Goal: Information Seeking & Learning: Find specific fact

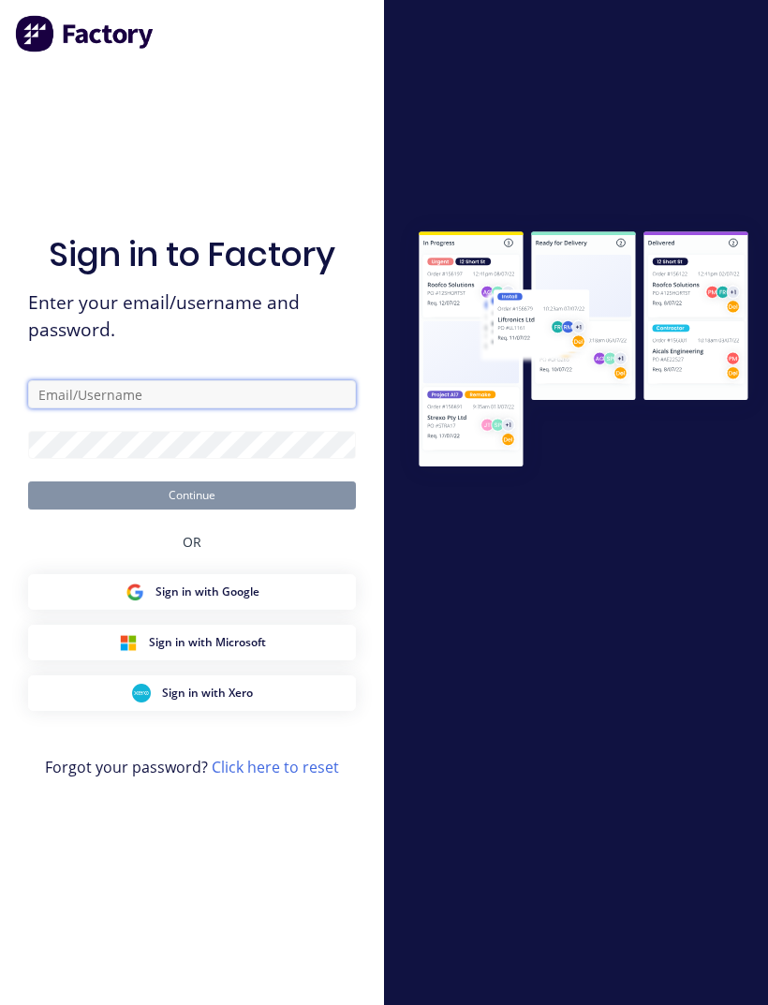
click at [82, 408] on input "text" at bounding box center [192, 394] width 328 height 28
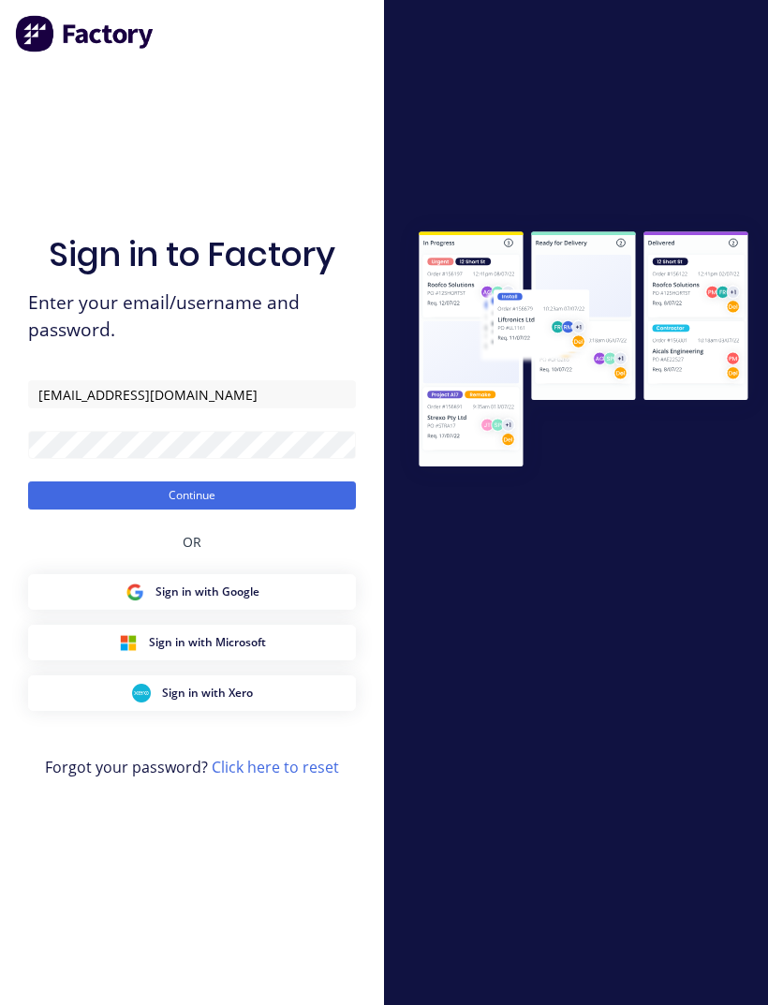
click at [321, 510] on button "Continue" at bounding box center [192, 495] width 328 height 28
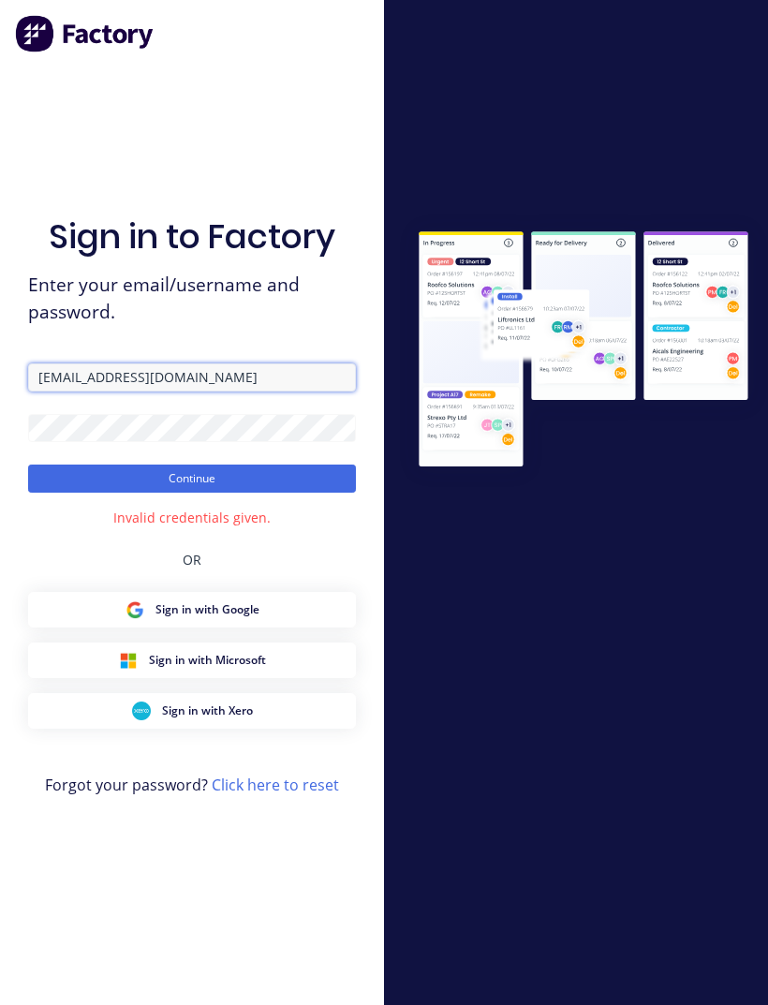
click at [266, 392] on input "[EMAIL_ADDRESS][DOMAIN_NAME]" at bounding box center [192, 377] width 328 height 28
type input "[EMAIL_ADDRESS][DOMAIN_NAME]"
click at [315, 493] on button "Continue" at bounding box center [192, 479] width 328 height 28
click at [322, 485] on form "[EMAIL_ADDRESS][DOMAIN_NAME] Continue" at bounding box center [192, 427] width 328 height 129
click at [313, 493] on button "Continue" at bounding box center [192, 479] width 328 height 28
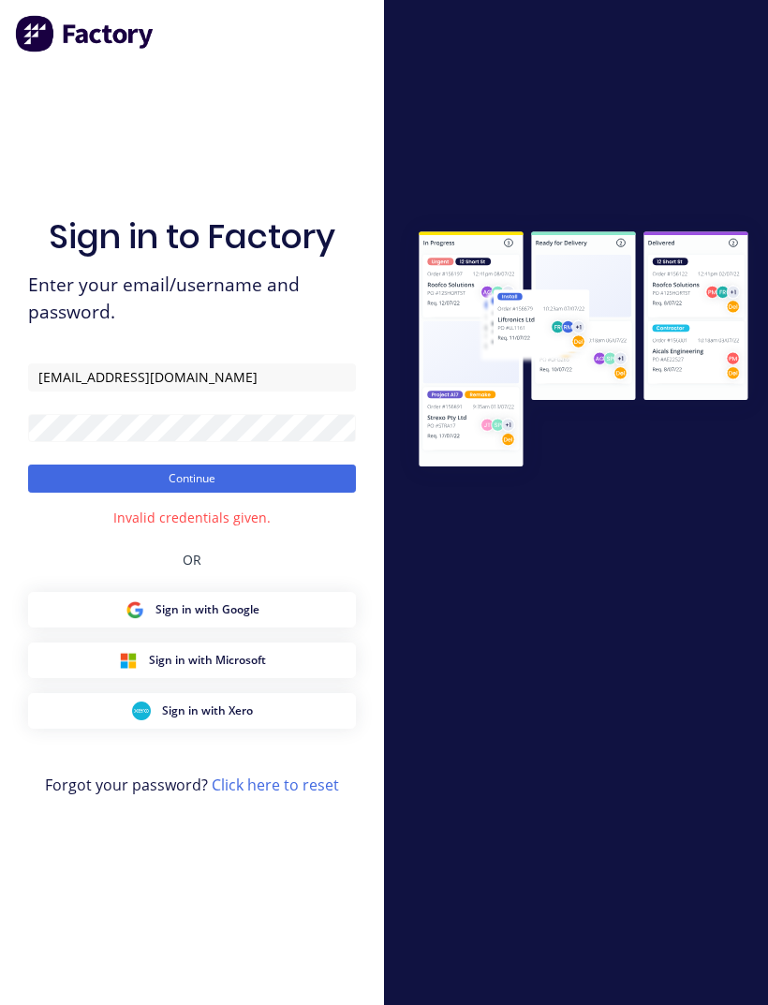
click at [310, 493] on button "Continue" at bounding box center [192, 479] width 328 height 28
click at [74, 493] on button "Continue" at bounding box center [192, 479] width 328 height 28
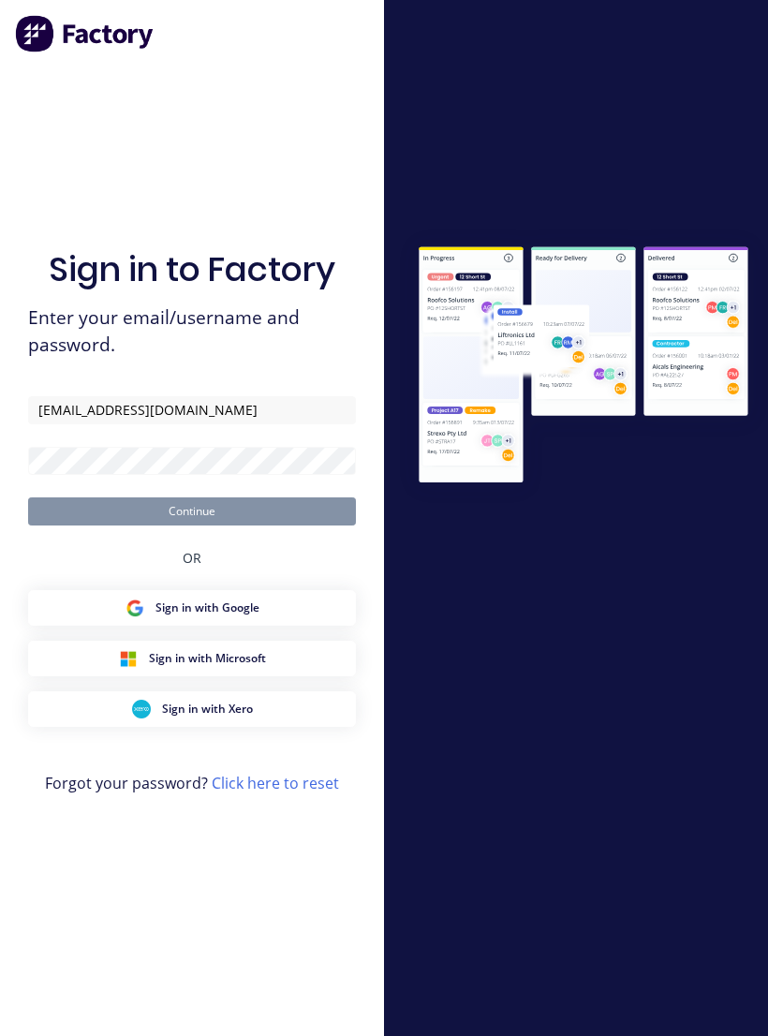
type input "[EMAIL_ADDRESS][DOMAIN_NAME]"
click at [216, 523] on button "Continue" at bounding box center [192, 511] width 328 height 28
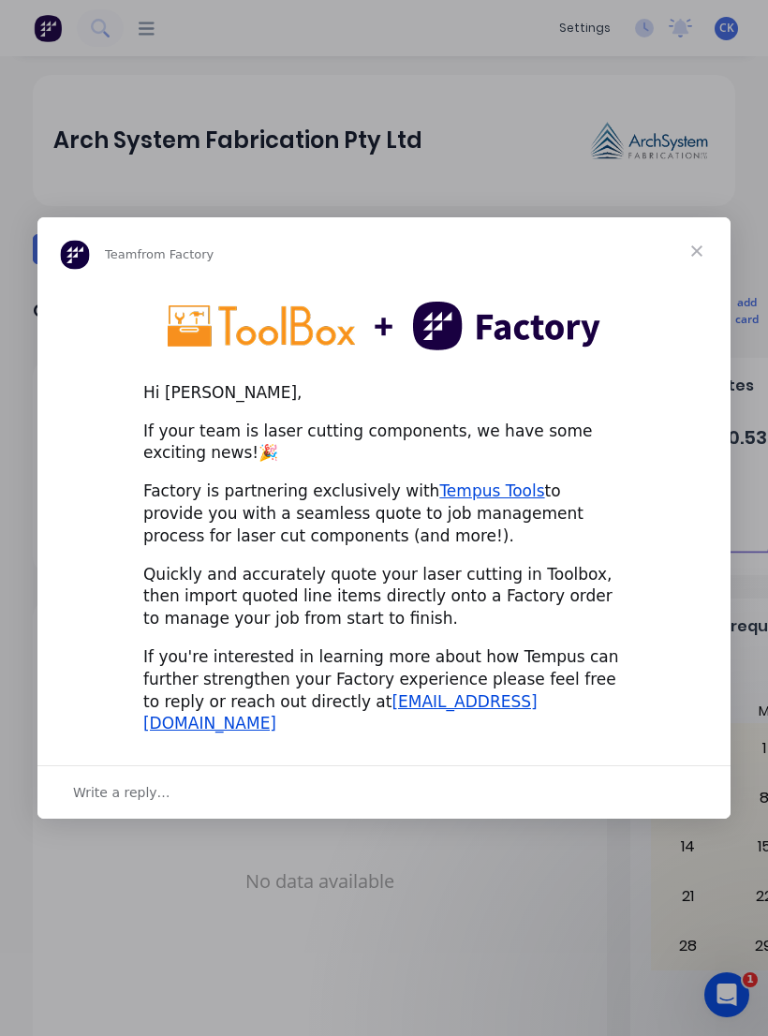
click at [694, 270] on span "Close" at bounding box center [696, 250] width 67 height 67
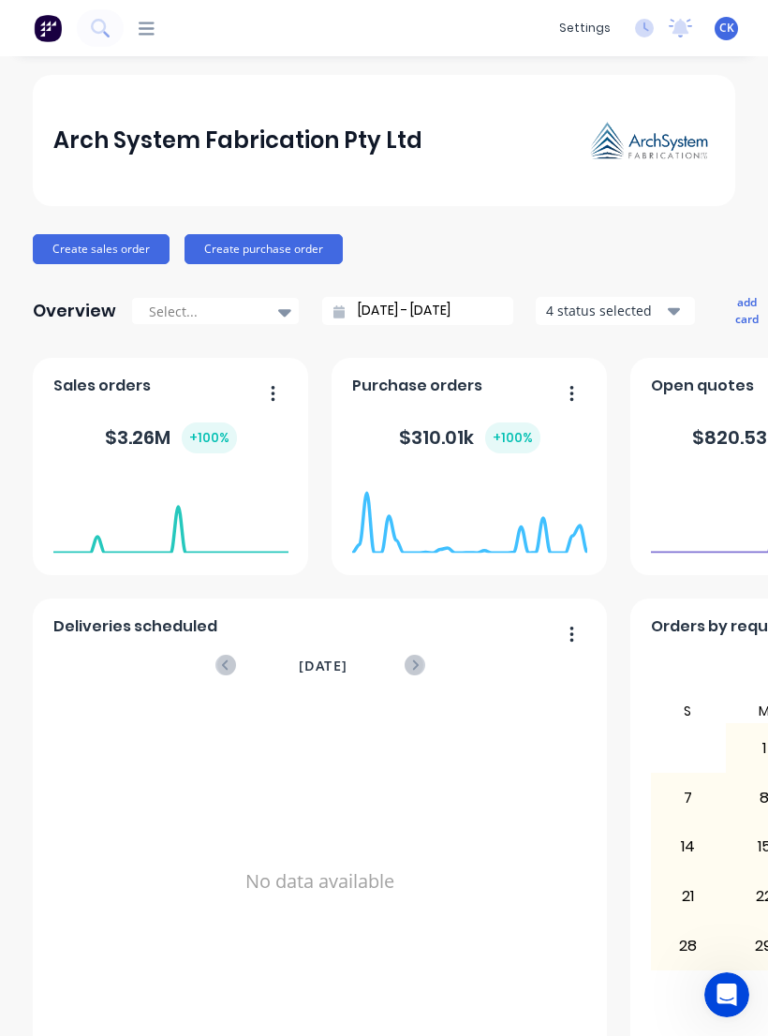
click at [151, 35] on icon at bounding box center [147, 28] width 16 height 13
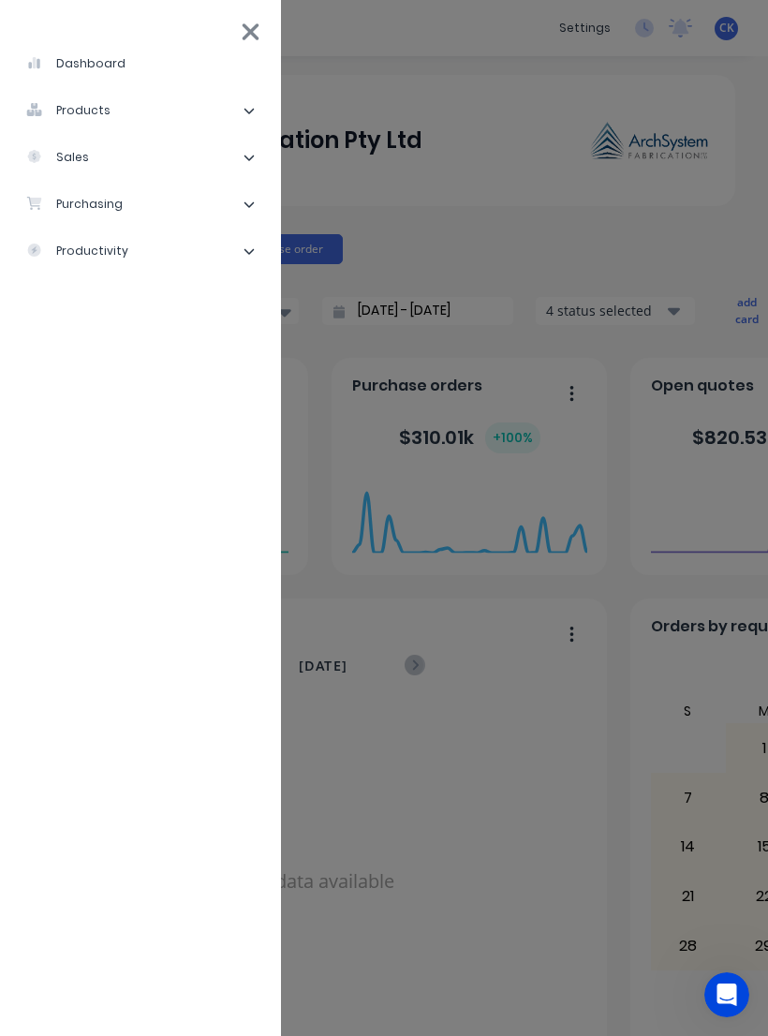
click at [81, 200] on div "purchasing" at bounding box center [74, 204] width 96 height 17
click at [108, 259] on div "Purchase Orders" at bounding box center [105, 251] width 129 height 17
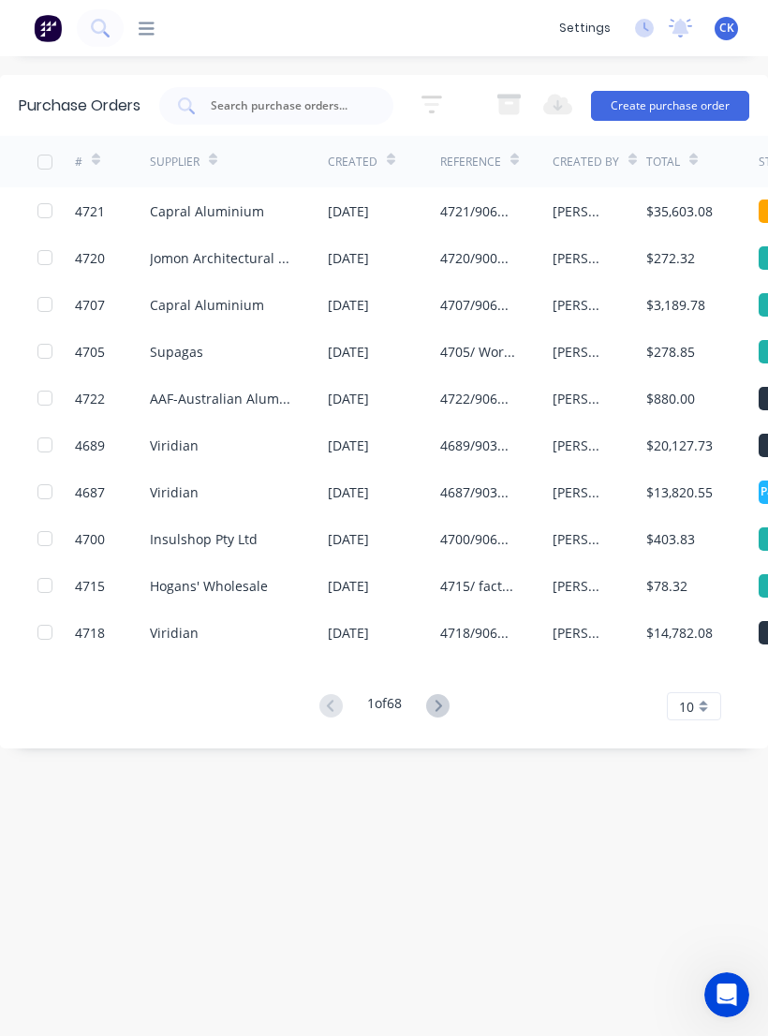
click at [238, 110] on input "text" at bounding box center [286, 105] width 155 height 19
type input "0"
type input "9066"
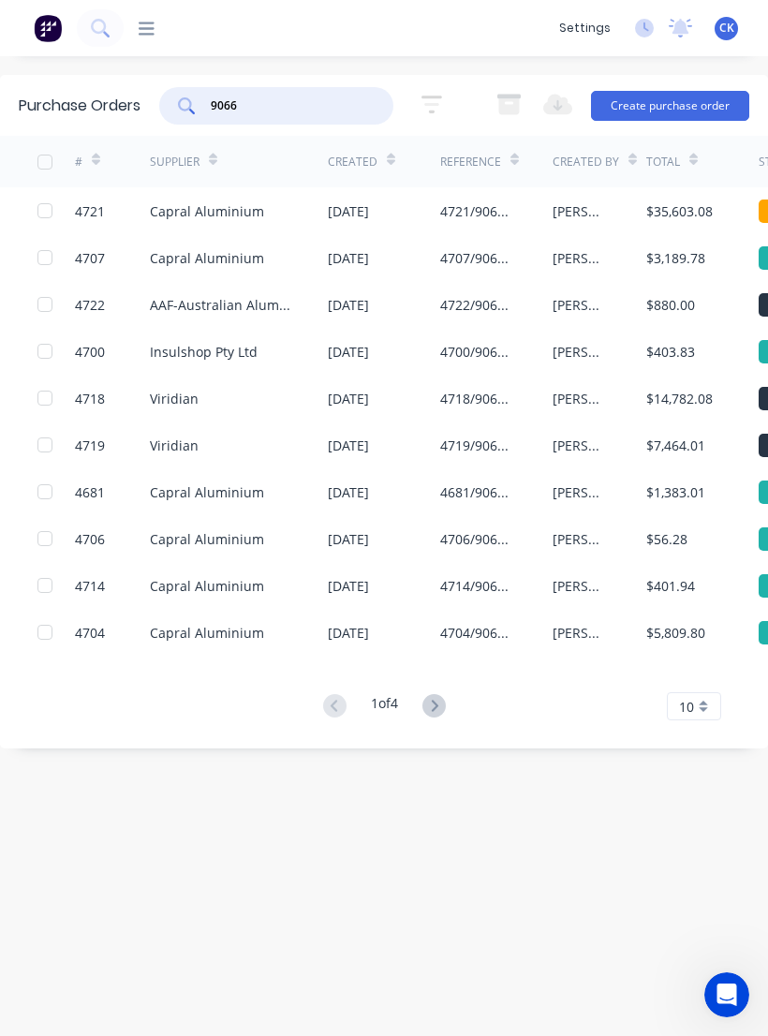
click at [217, 156] on icon at bounding box center [213, 160] width 8 height 14
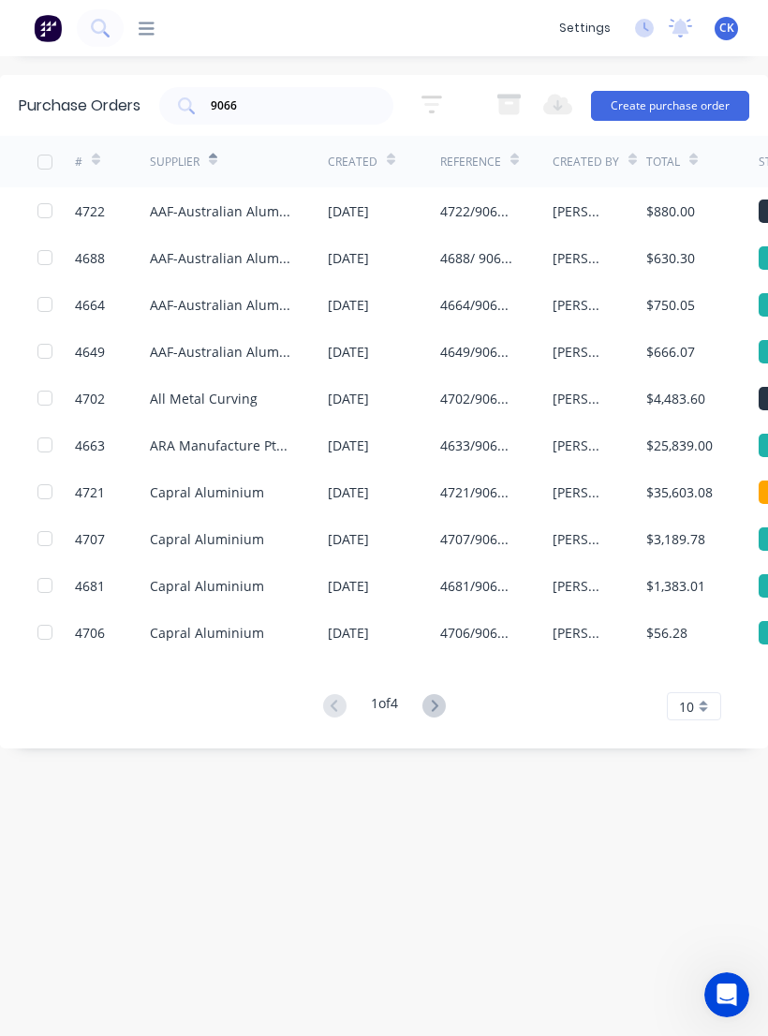
click at [461, 702] on div "1 of 4 10 5 10 15 20 25 30 35" at bounding box center [384, 706] width 768 height 27
click at [437, 704] on icon at bounding box center [434, 705] width 7 height 11
click at [451, 698] on button at bounding box center [434, 706] width 35 height 27
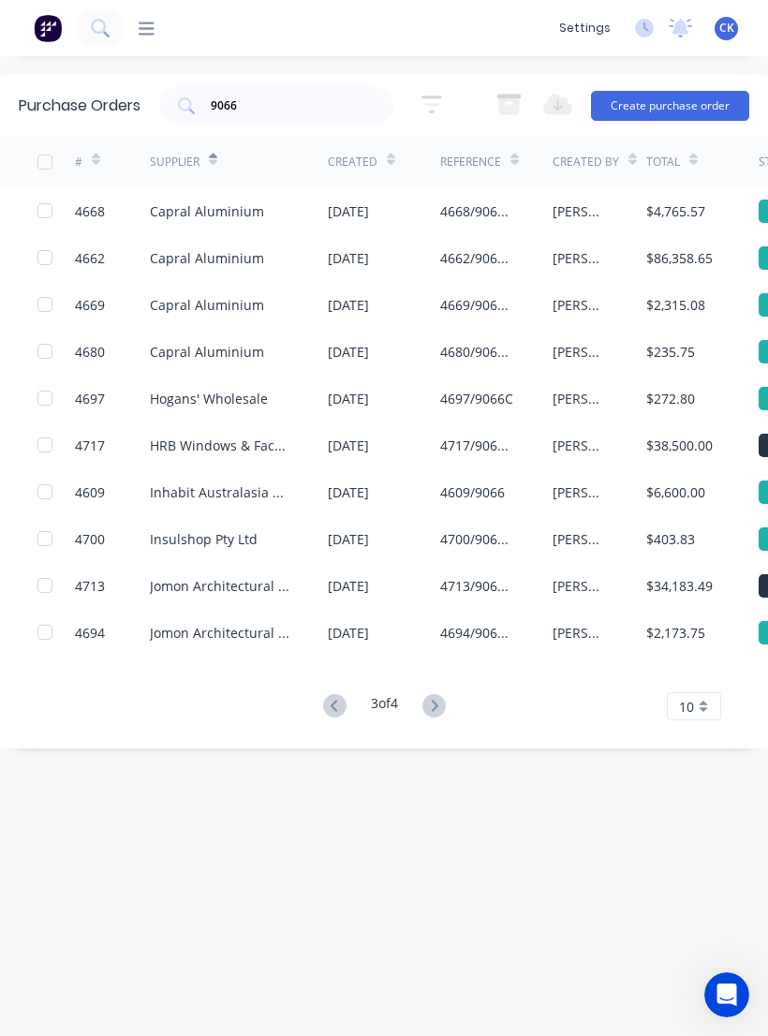
click at [466, 265] on div "4662/9066 William Clarke.C" at bounding box center [477, 258] width 75 height 20
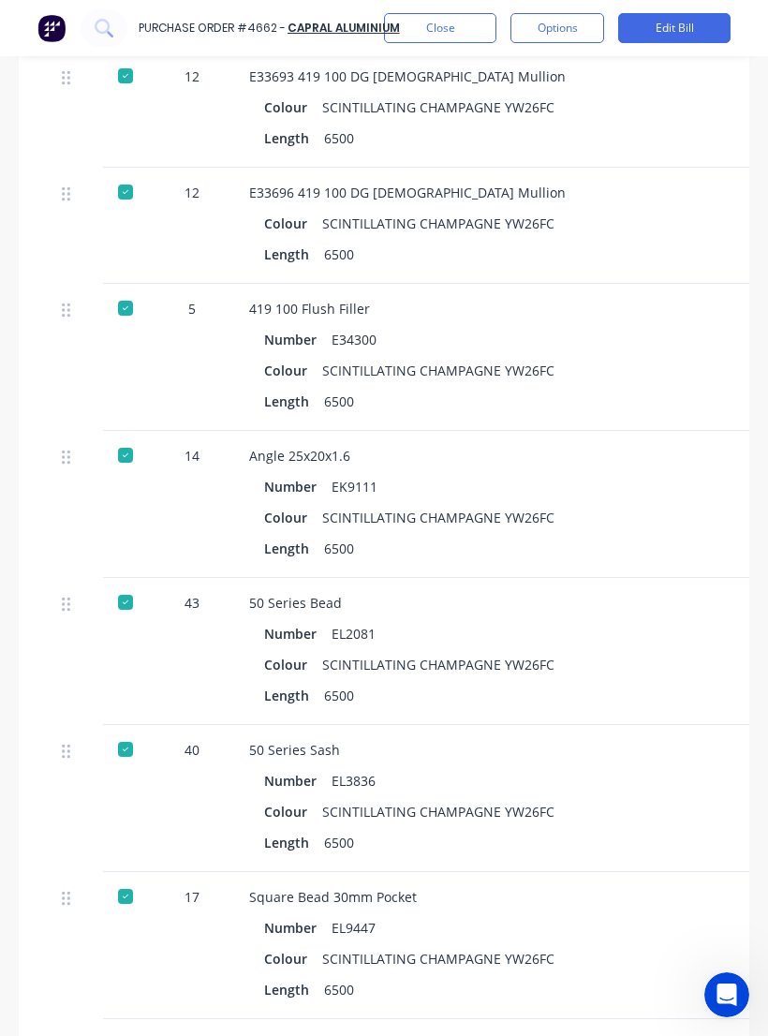
scroll to position [938, -1]
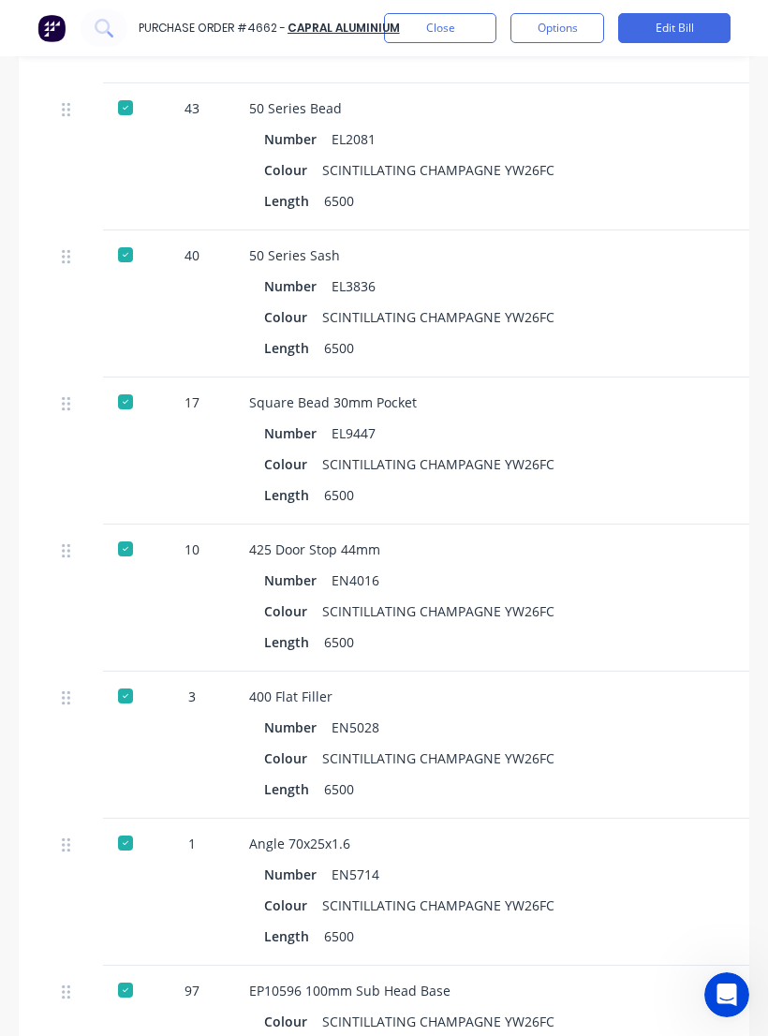
click at [658, 590] on div "Number EN4016" at bounding box center [655, 580] width 783 height 27
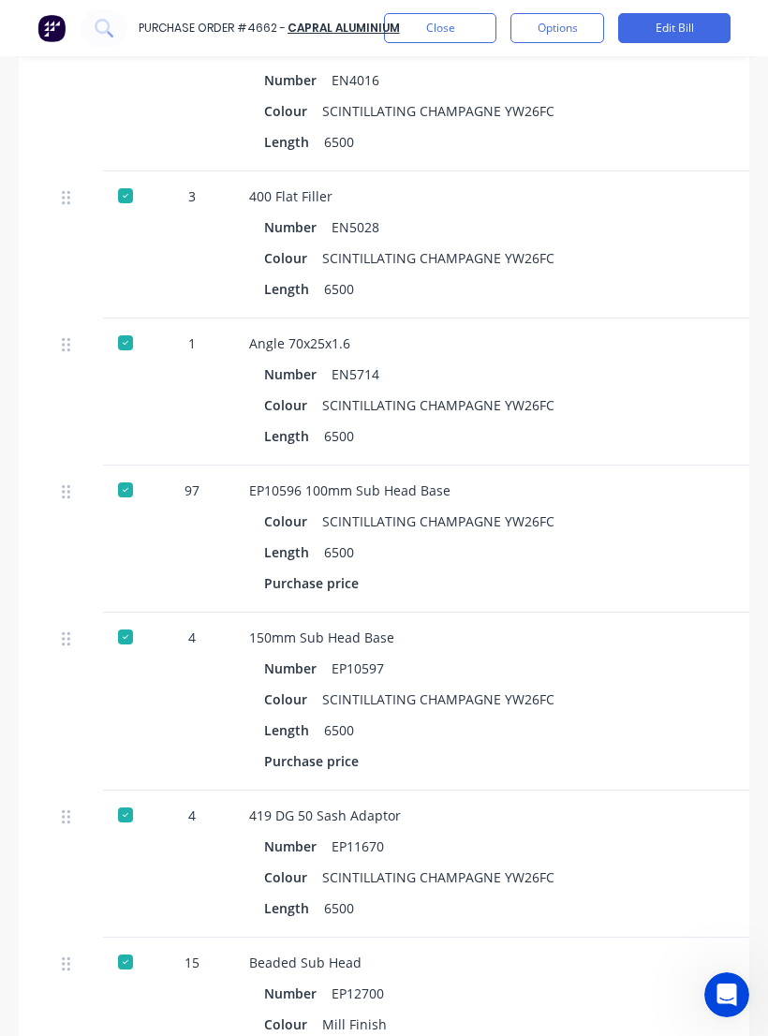
scroll to position [1898, -2]
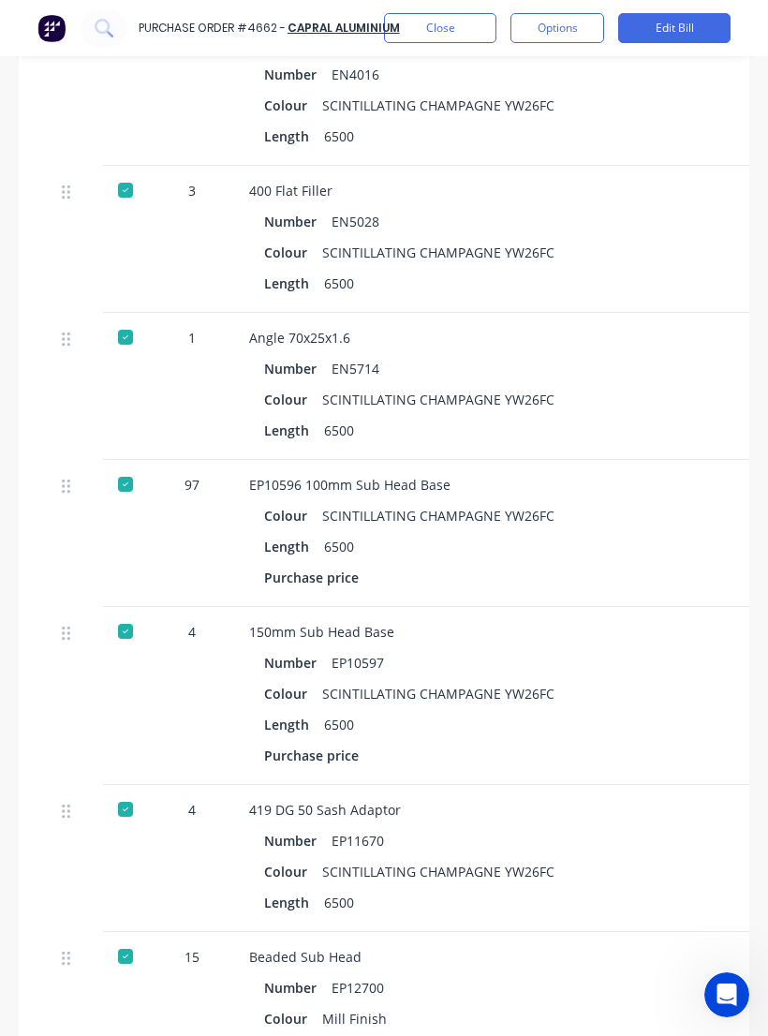
click at [657, 576] on div "Purchase price" at bounding box center [655, 577] width 783 height 27
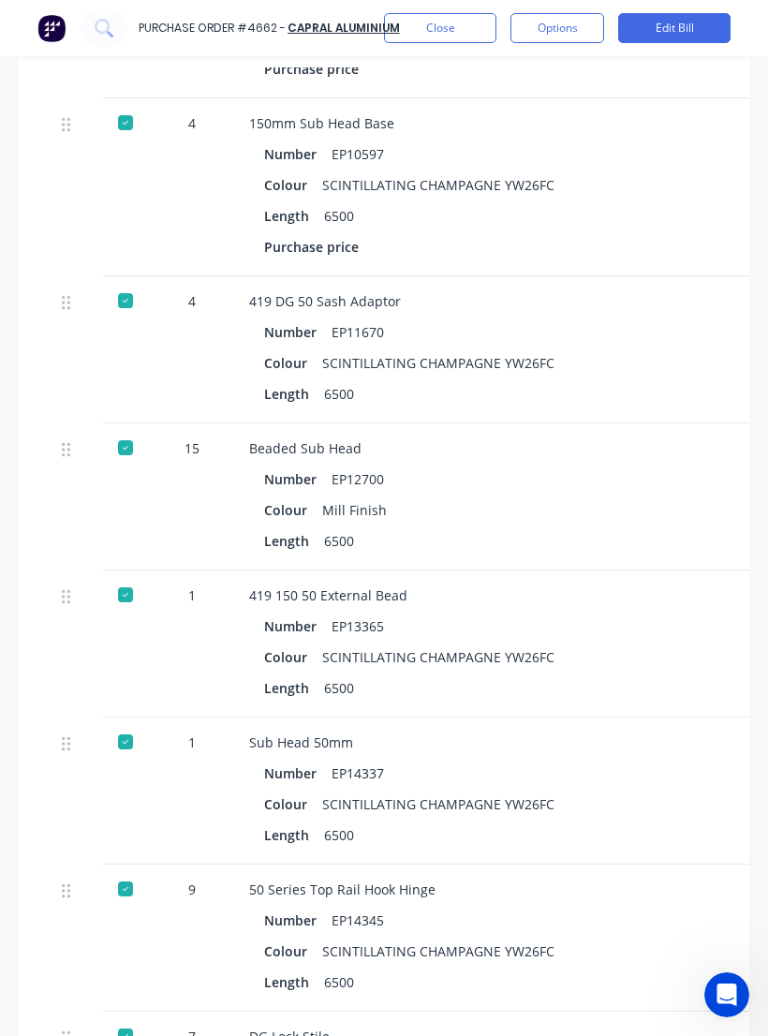
scroll to position [2423, -1]
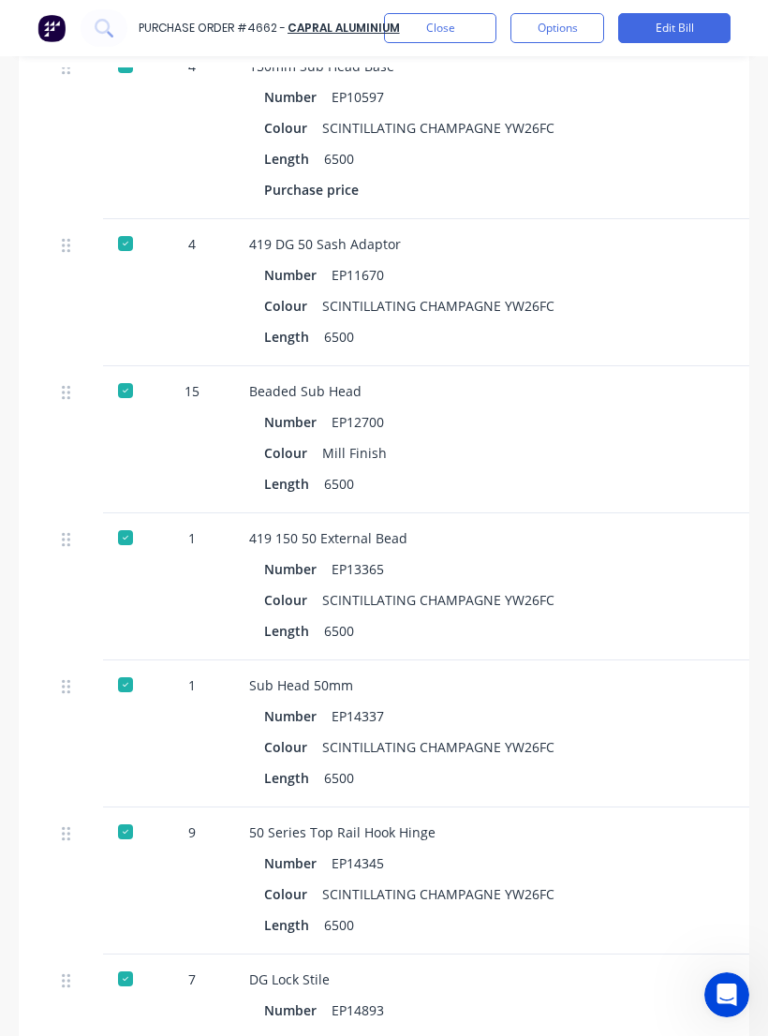
click at [620, 586] on div "Colour SCINTILLATING CHAMPAGNE YW26FC" at bounding box center [655, 599] width 783 height 27
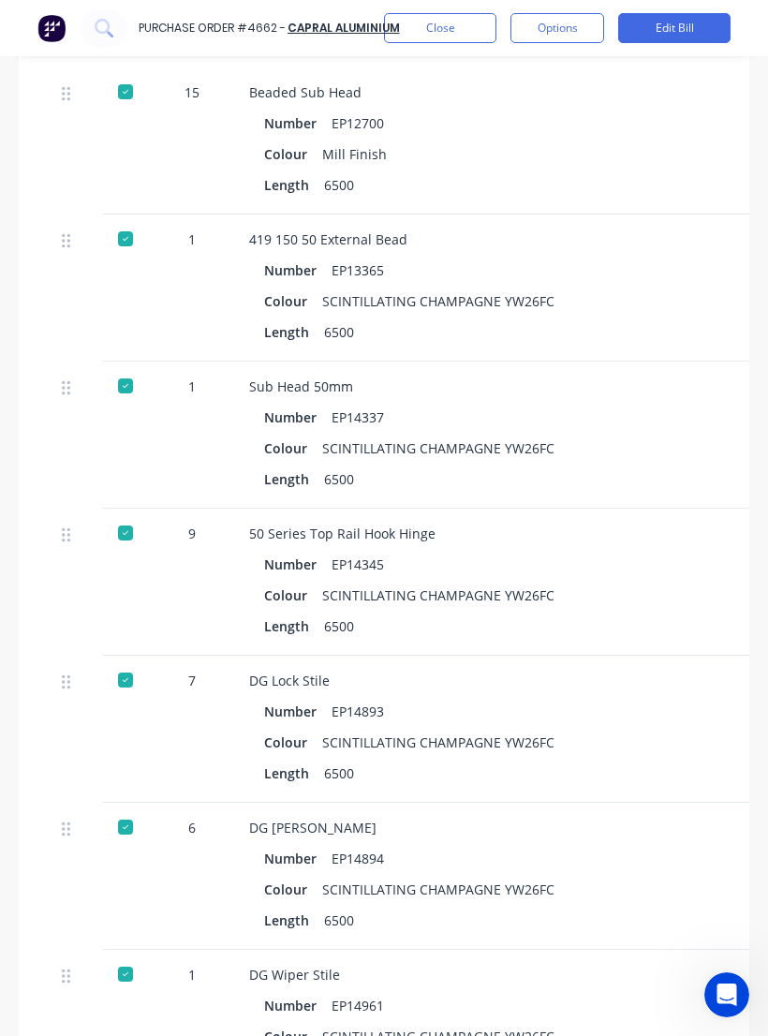
scroll to position [2787, -1]
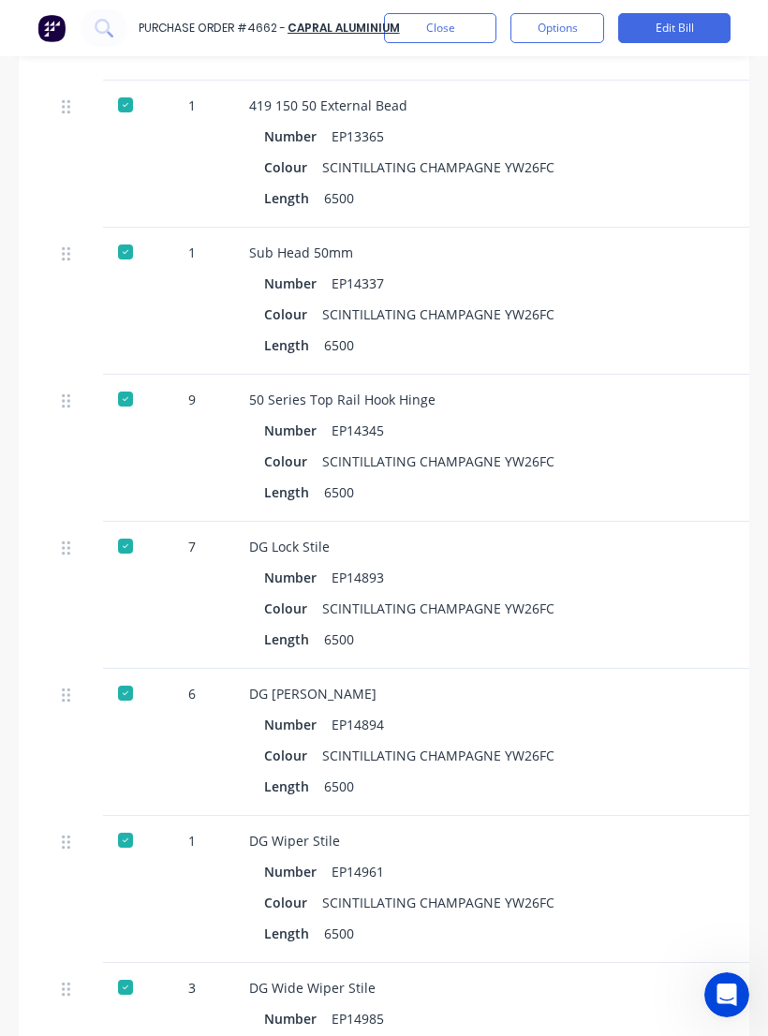
click at [628, 549] on div "DG Lock Stile" at bounding box center [655, 547] width 813 height 20
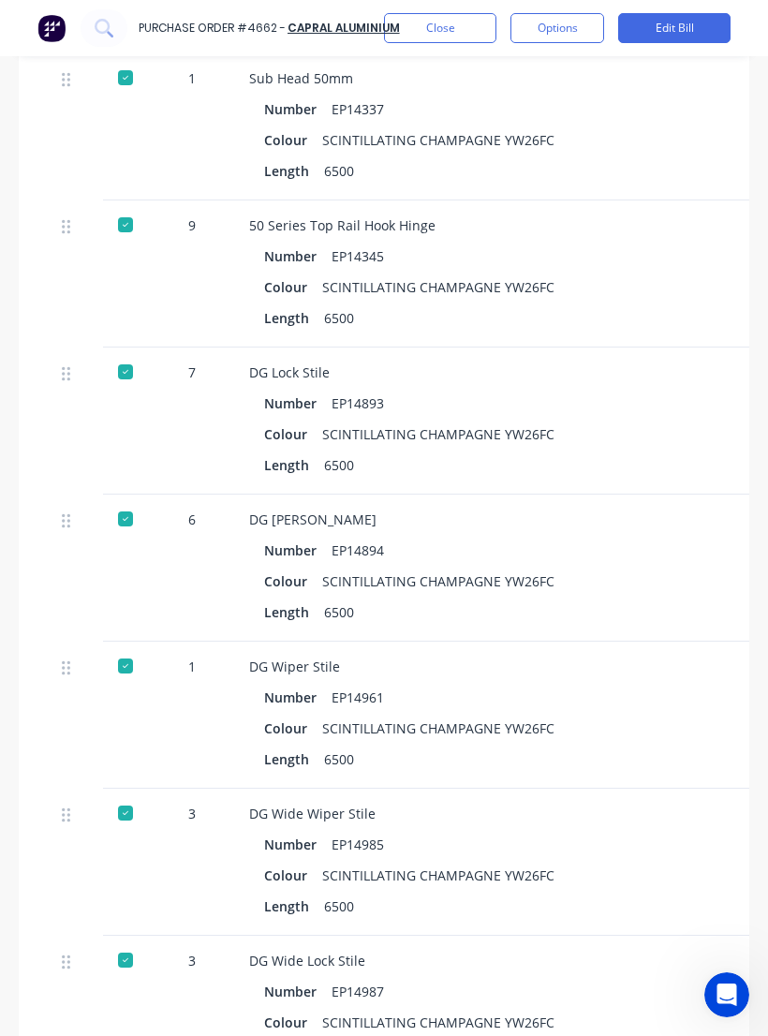
scroll to position [3085, 0]
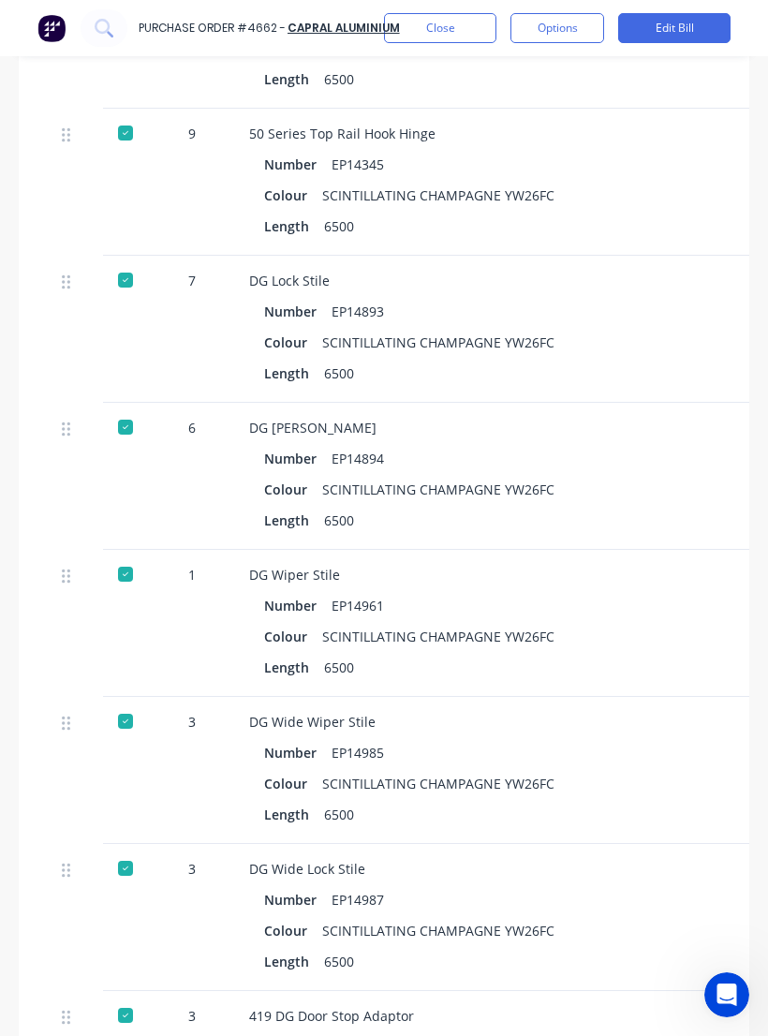
click at [624, 558] on div "DG Wiper Stile Number EP14961 Colour SCINTILLATING CHAMPAGNE YW26FC Length 6500" at bounding box center [655, 623] width 843 height 147
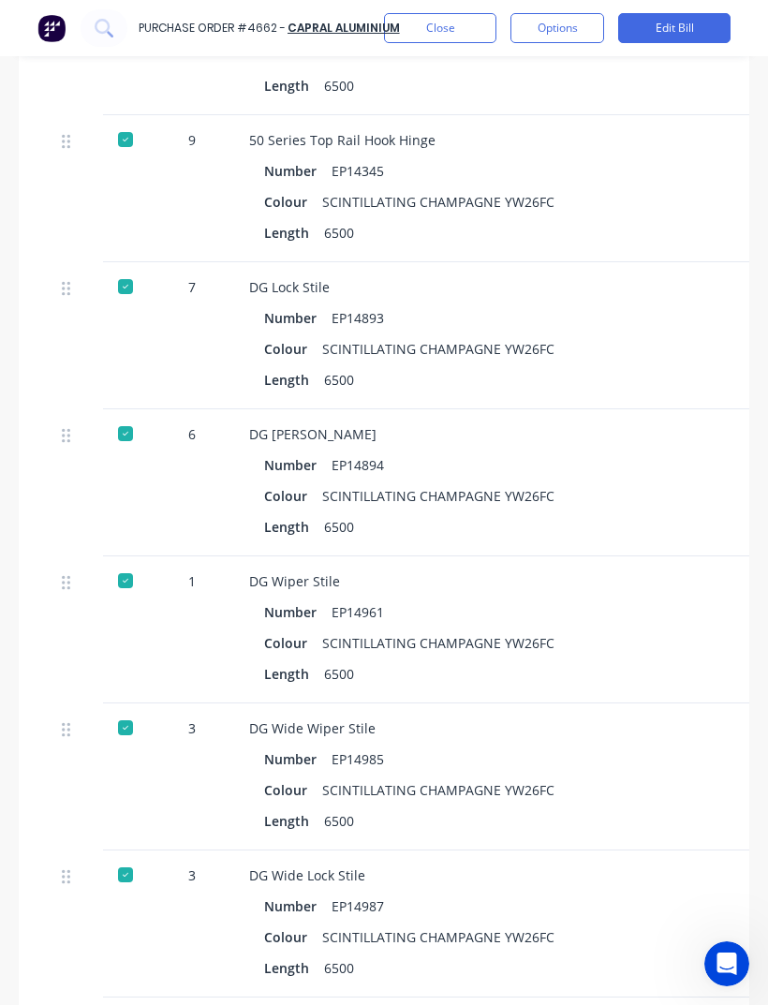
scroll to position [3248, -1]
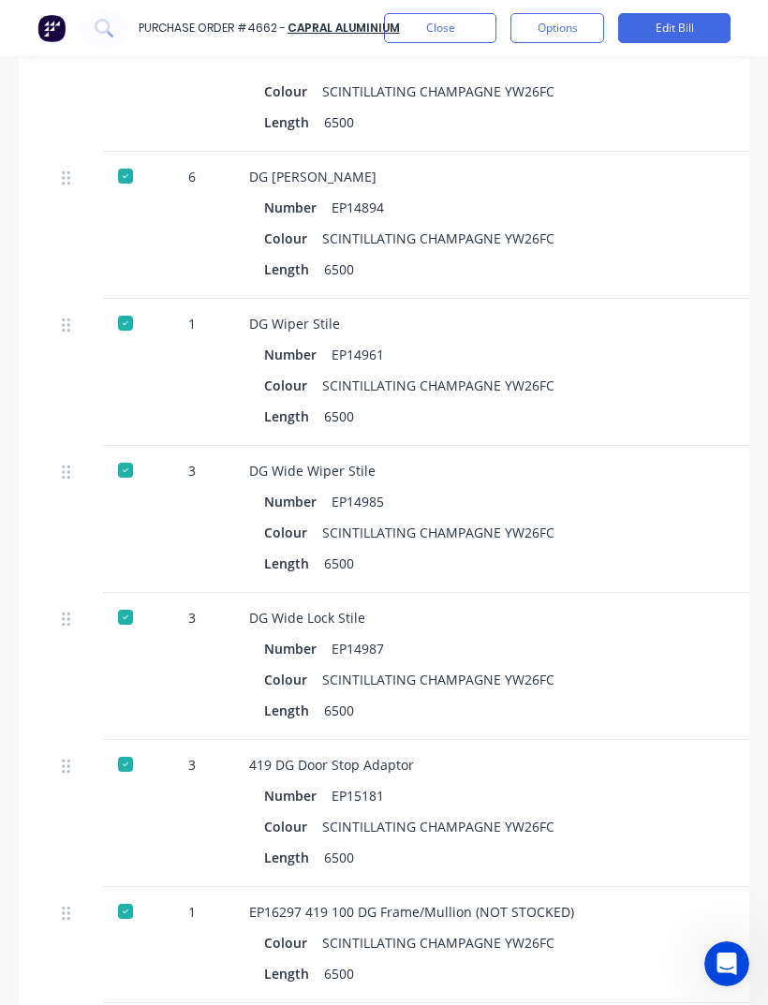
click at [664, 813] on div "Colour SCINTILLATING CHAMPAGNE YW26FC" at bounding box center [655, 826] width 783 height 27
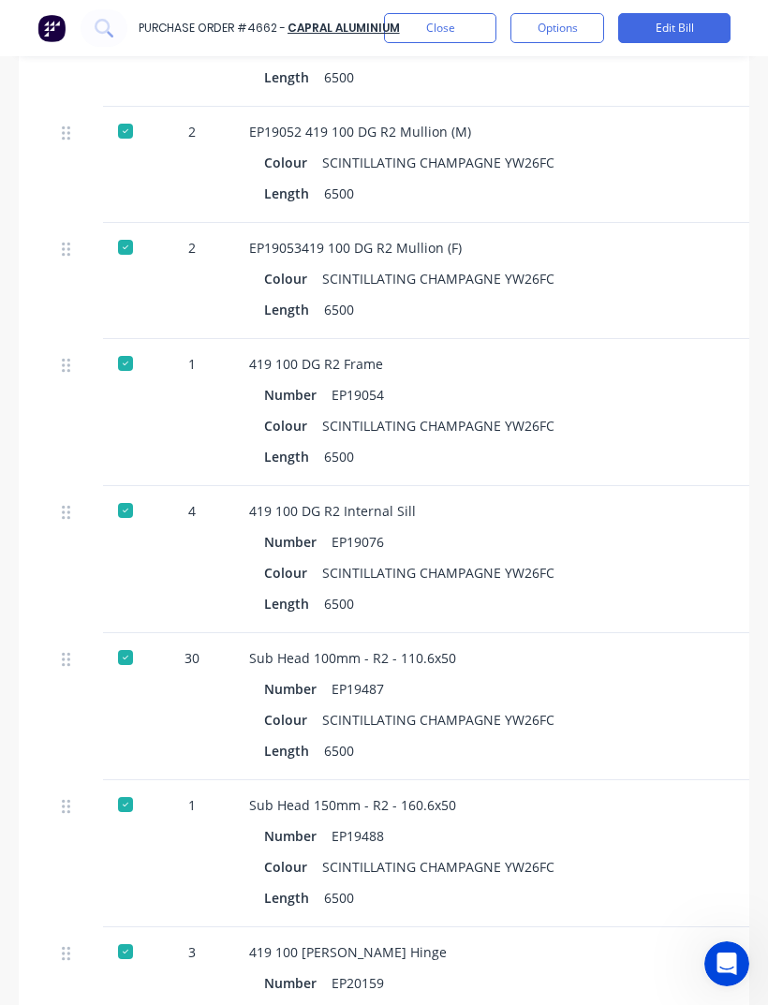
scroll to position [0, 0]
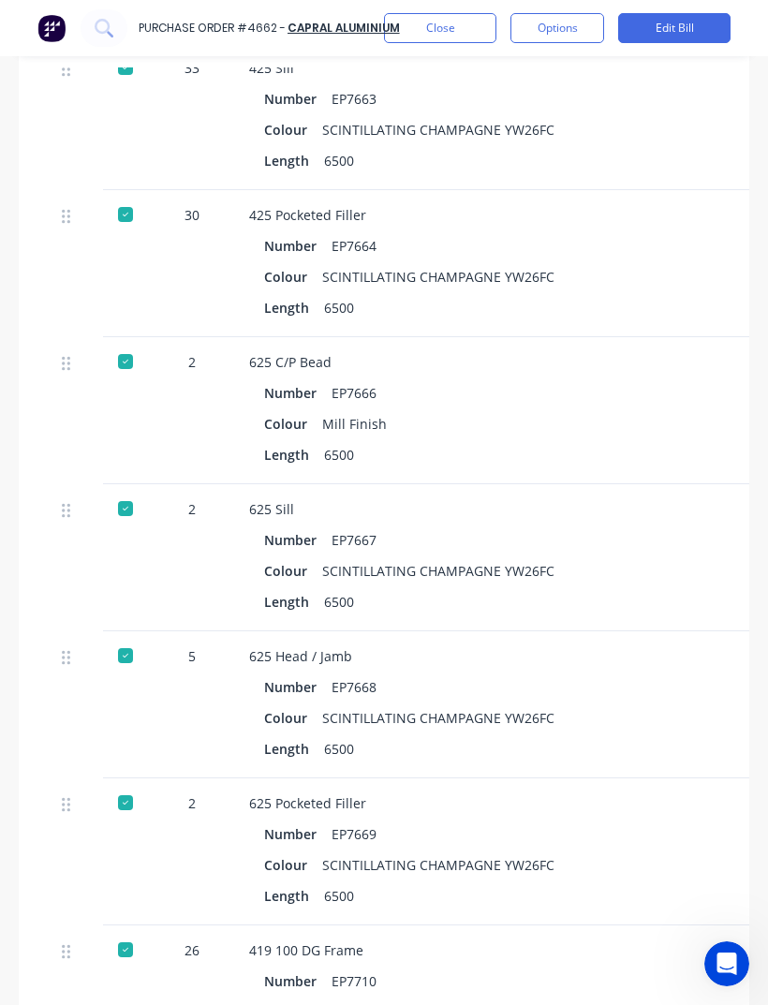
click at [682, 735] on div "Length 6500" at bounding box center [655, 748] width 783 height 27
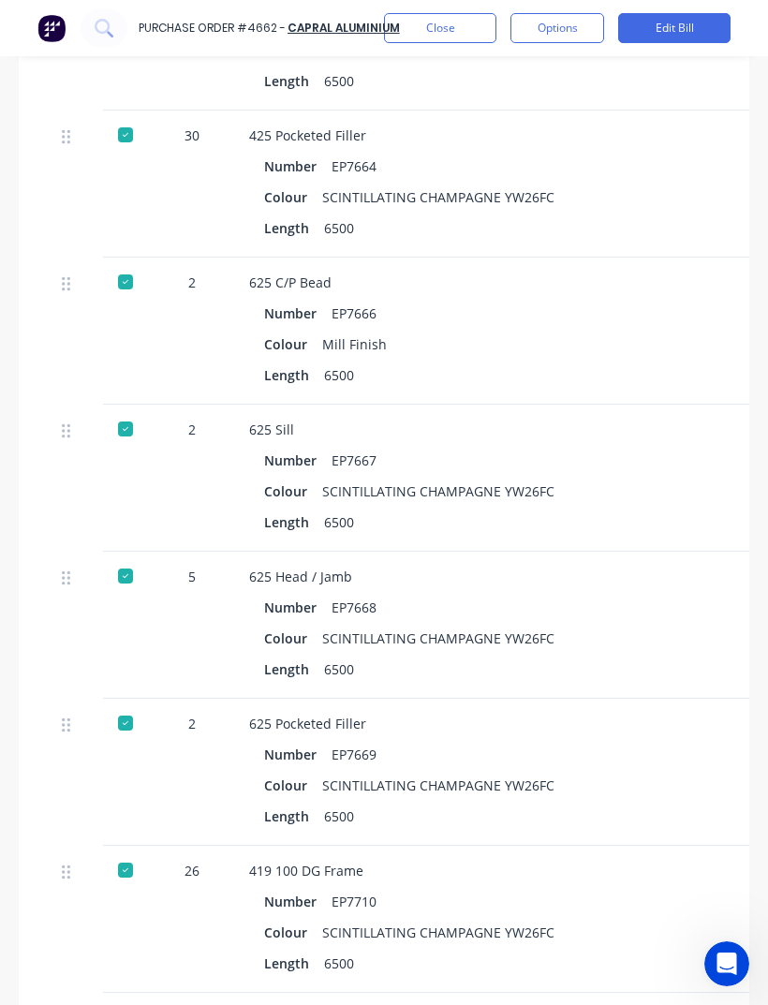
click at [679, 742] on div "Number EP7669" at bounding box center [655, 754] width 783 height 27
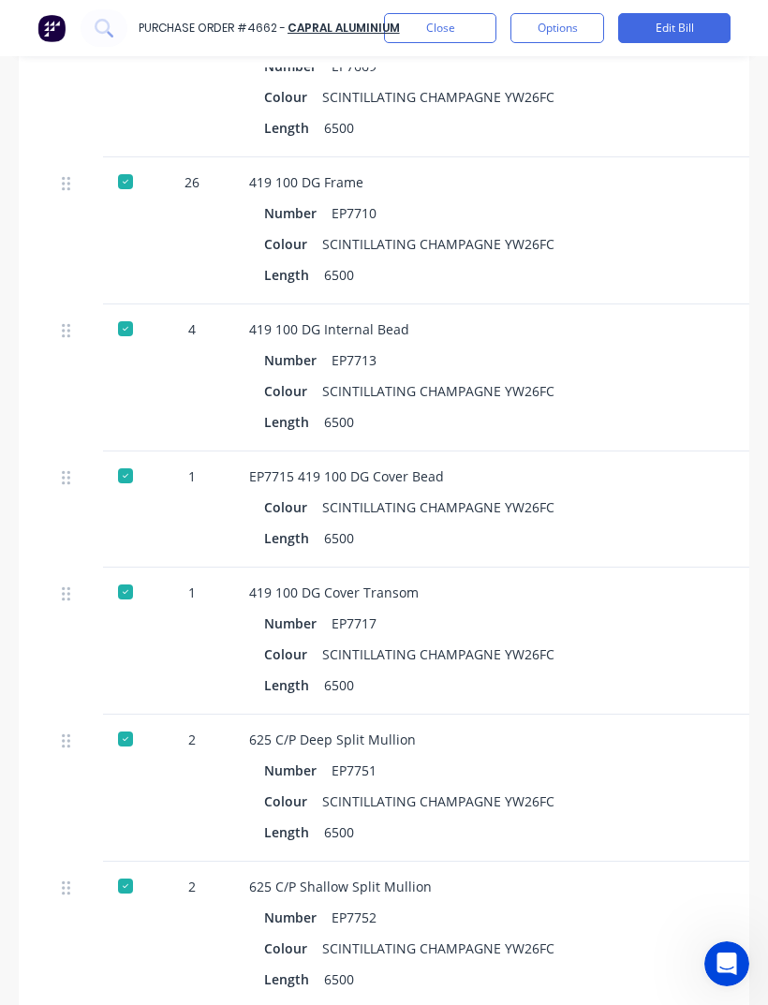
click at [681, 730] on div "625 C/P Deep Split Mullion" at bounding box center [655, 740] width 813 height 20
click at [438, 26] on button "Close" at bounding box center [440, 28] width 112 height 30
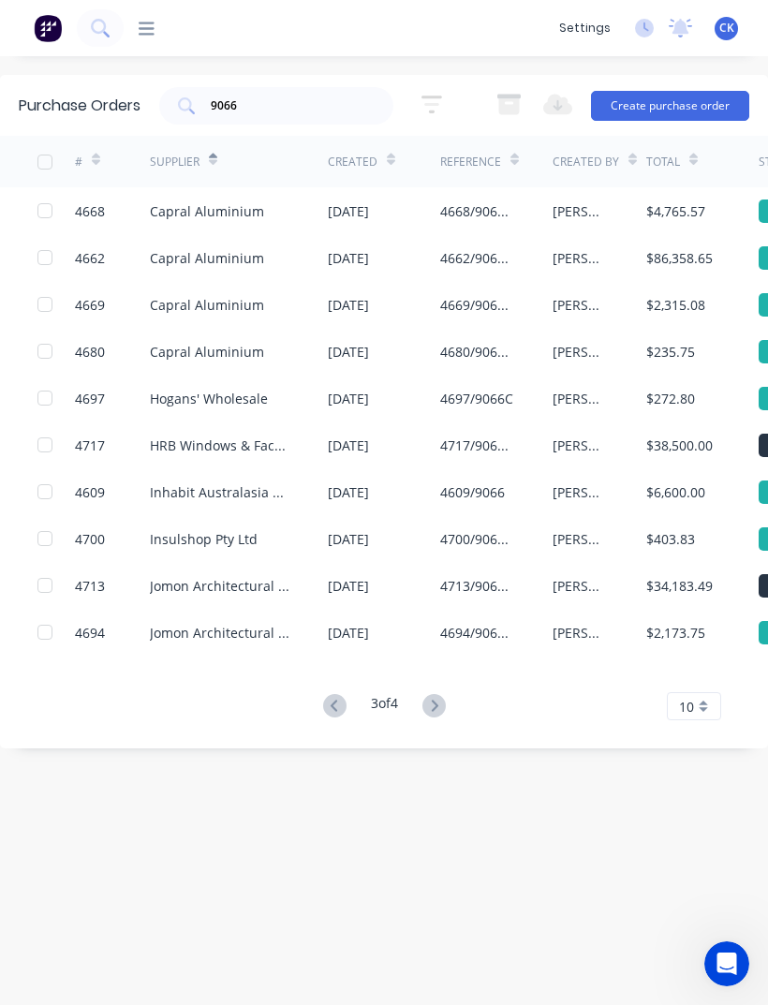
click at [557, 248] on div "Neil" at bounding box center [581, 258] width 56 height 20
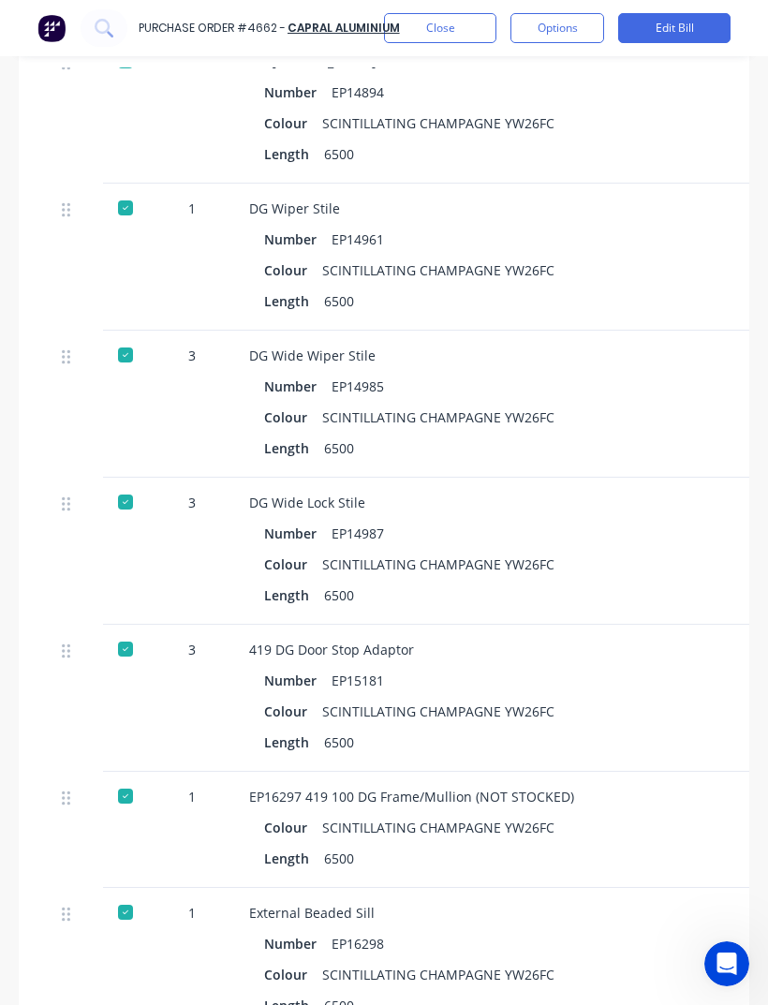
scroll to position [3529, 0]
